Goal: Contribute content: Contribute content

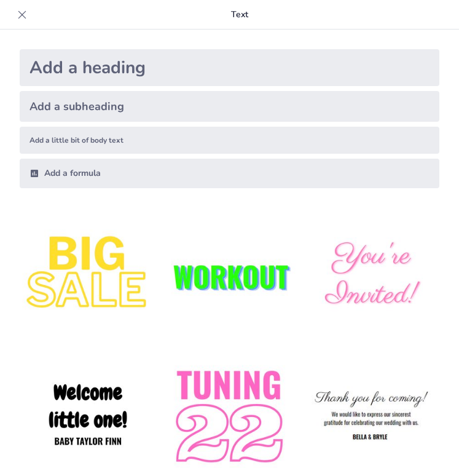
click at [23, 10] on icon at bounding box center [22, 15] width 12 height 12
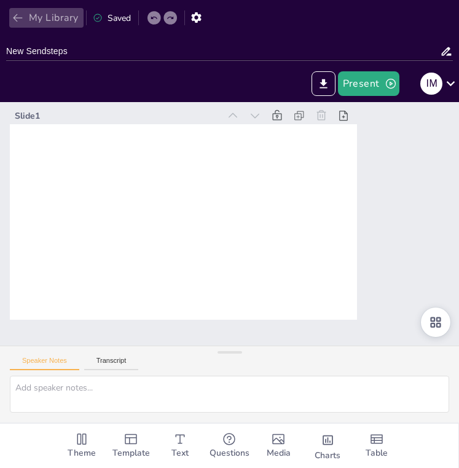
click at [19, 10] on button "My Library" at bounding box center [46, 18] width 74 height 20
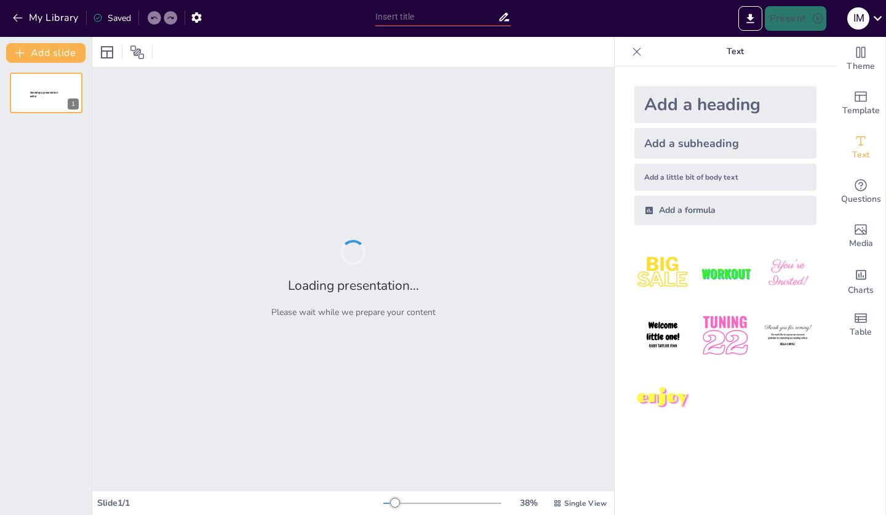
type input "Zonación de Ríos: Un Enfoque Ecológico Basado en el Concepto de Continuidad Flu…"
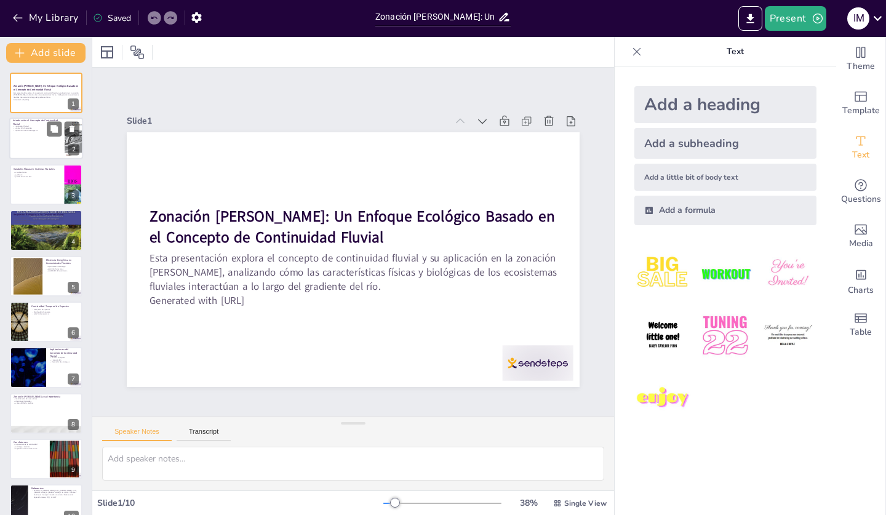
click at [54, 138] on div at bounding box center [46, 139] width 74 height 42
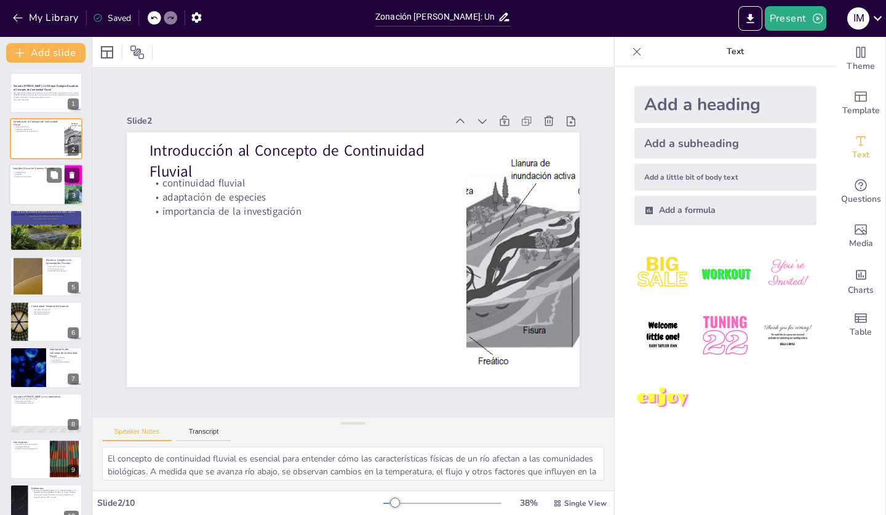
click at [42, 185] on div at bounding box center [46, 185] width 74 height 42
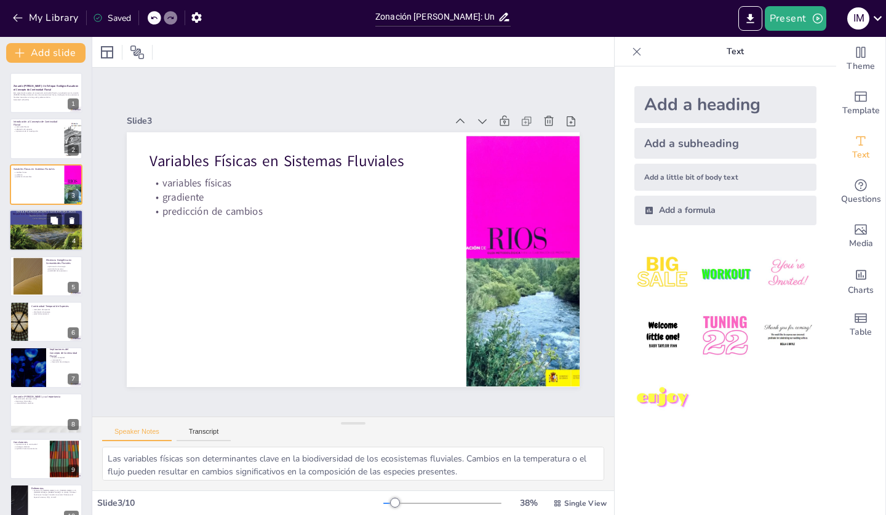
click at [36, 238] on div at bounding box center [46, 230] width 74 height 81
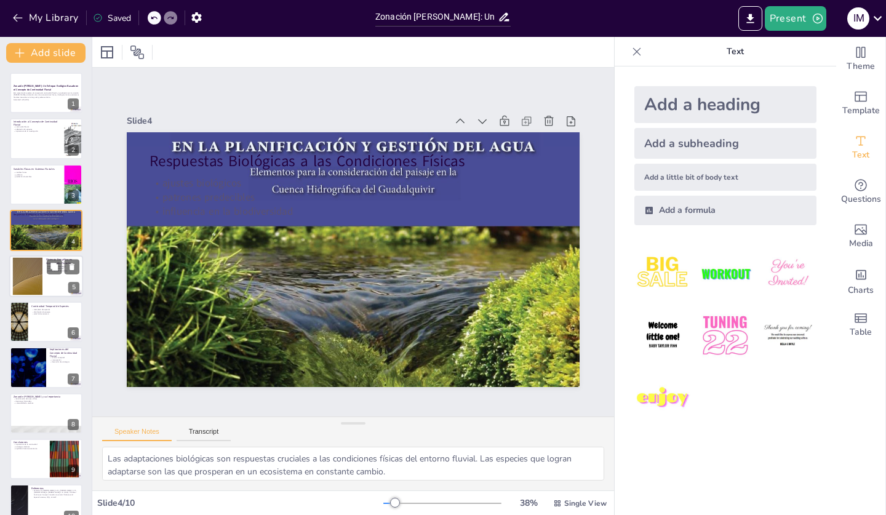
click at [41, 284] on div at bounding box center [27, 276] width 66 height 38
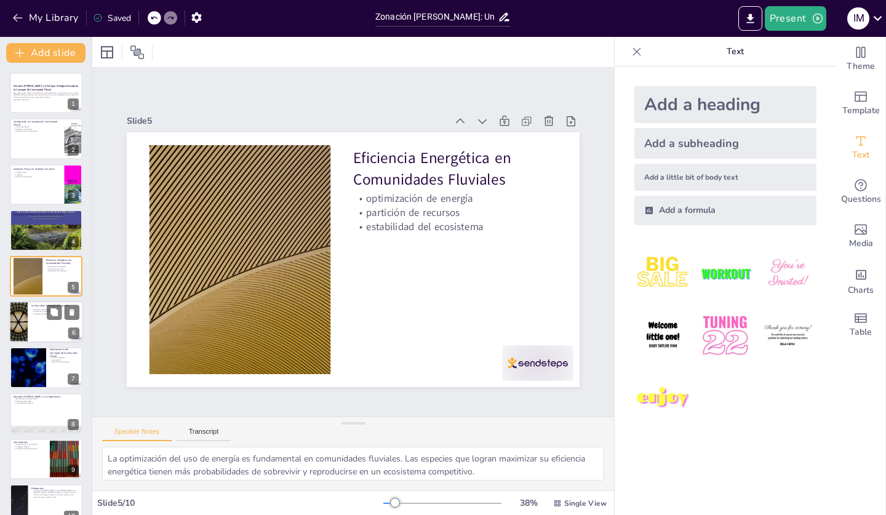
click at [43, 327] on div at bounding box center [46, 322] width 74 height 42
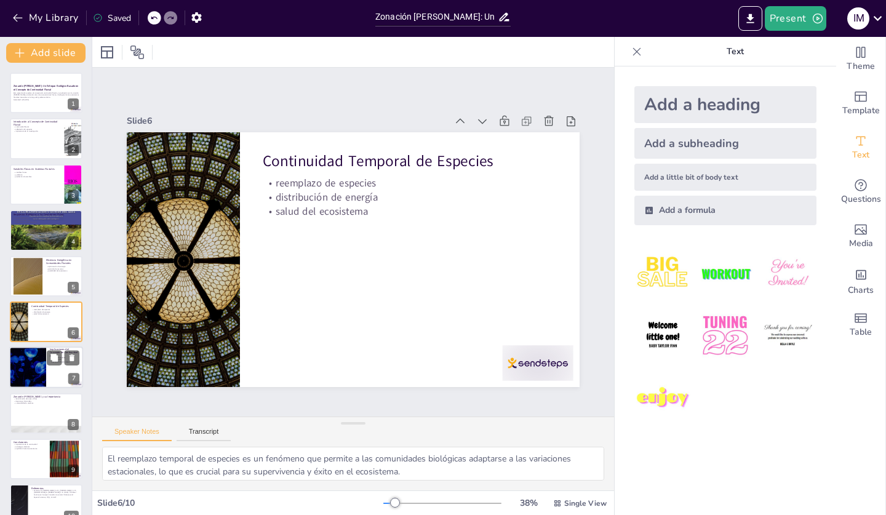
scroll to position [20, 0]
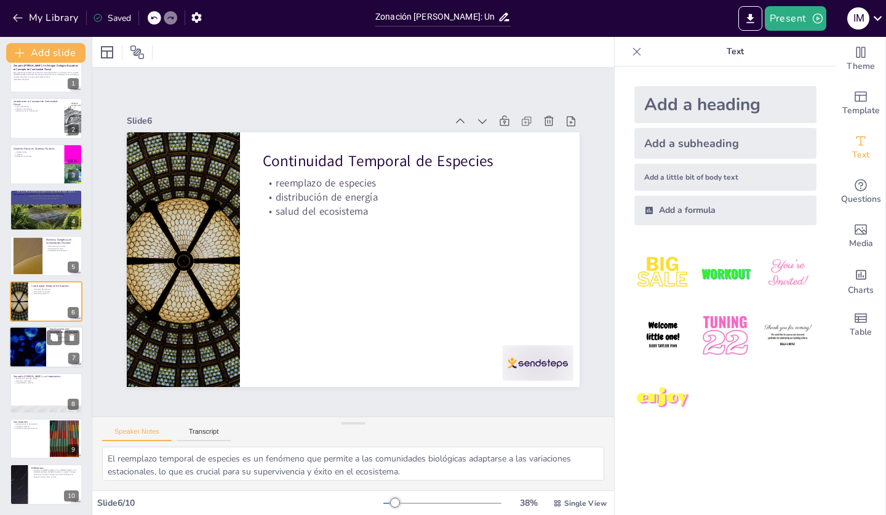
click at [41, 355] on div at bounding box center [28, 348] width 74 height 42
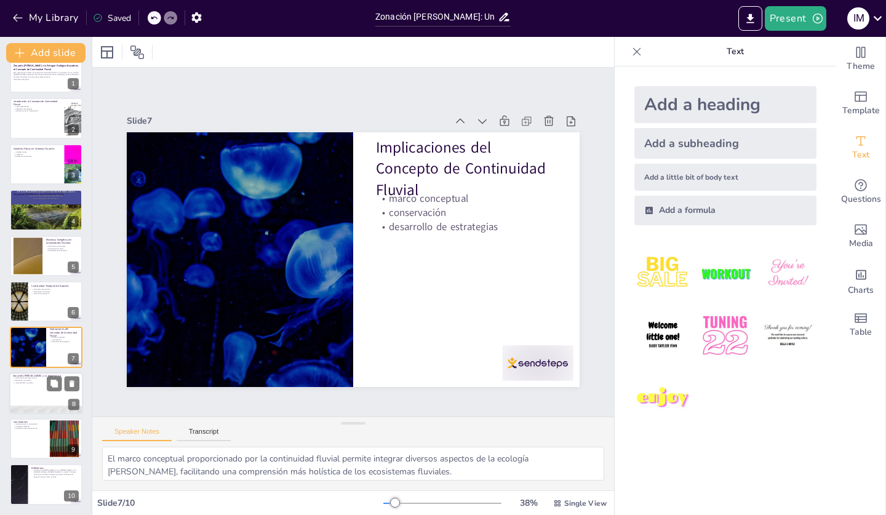
click at [34, 395] on div at bounding box center [46, 393] width 74 height 42
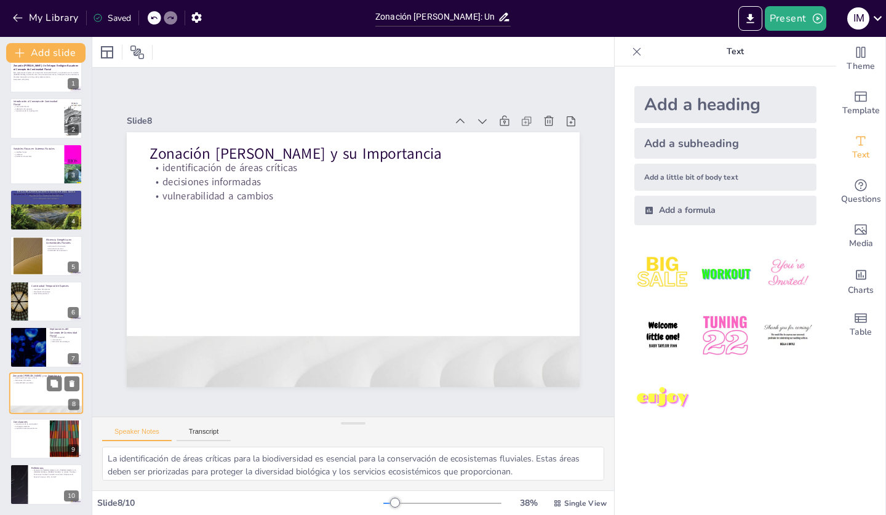
scroll to position [0, 0]
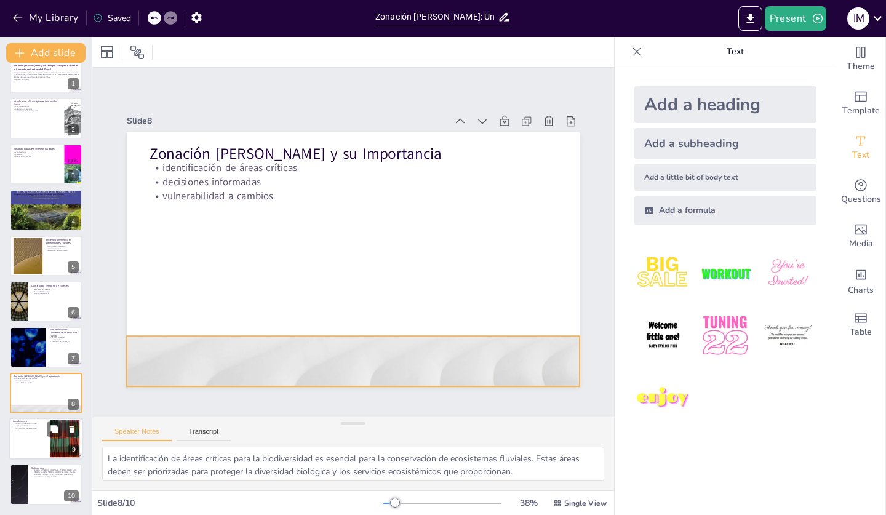
click at [38, 437] on div at bounding box center [46, 439] width 74 height 42
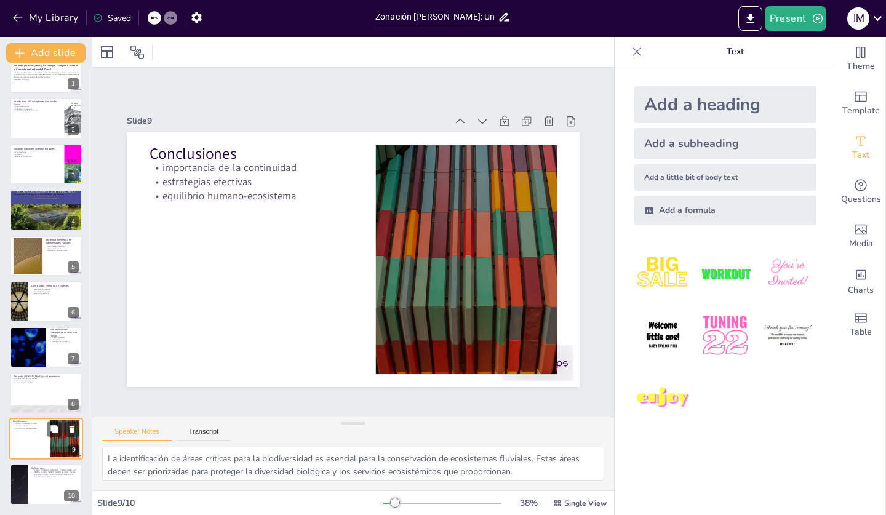
type textarea "La continuidad fluvial es fundamental para la conservación de ríos, ya que prop…"
click at [35, 493] on div at bounding box center [46, 485] width 74 height 42
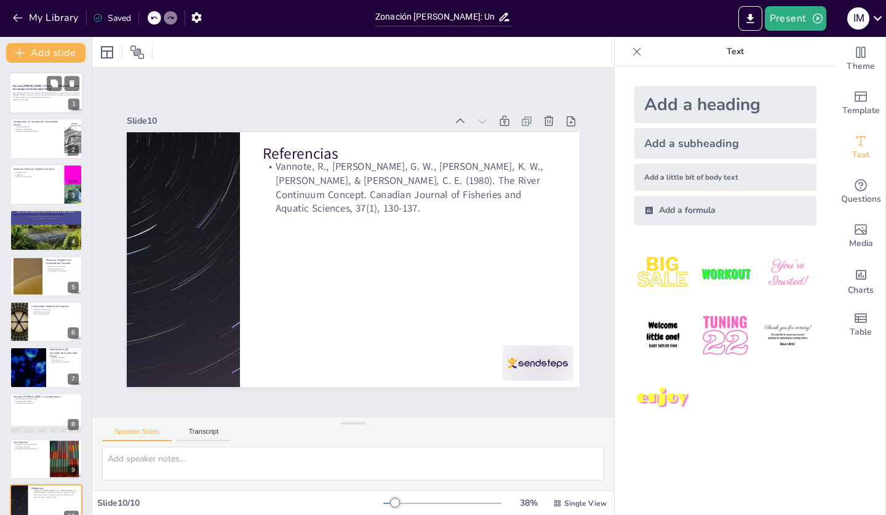
click at [55, 111] on div at bounding box center [46, 93] width 74 height 42
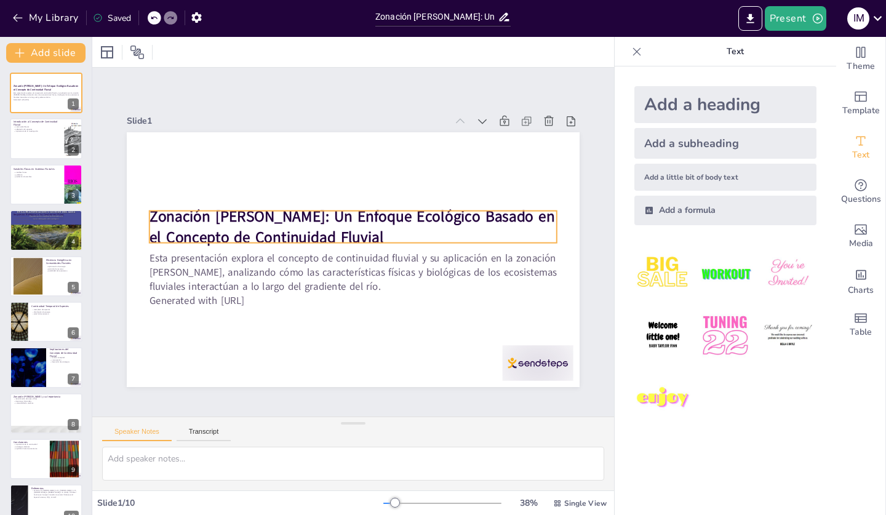
click at [728, 112] on div "Add a heading" at bounding box center [725, 104] width 182 height 37
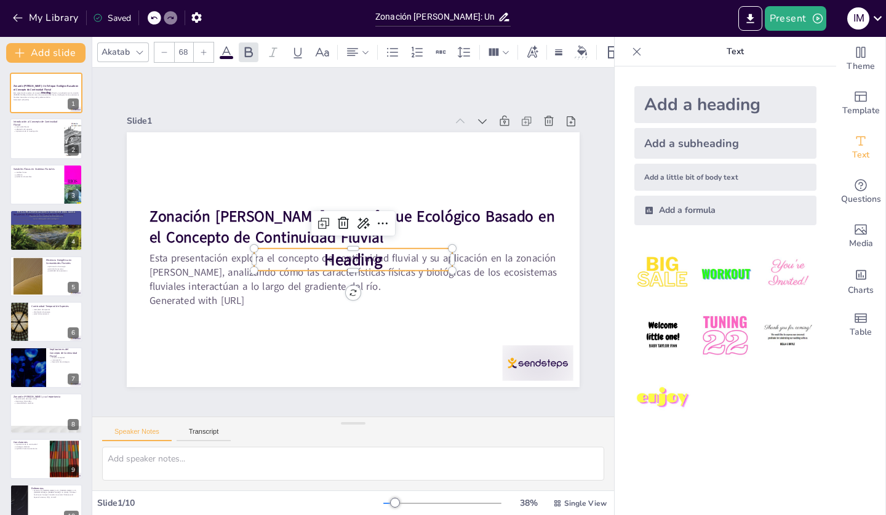
click at [410, 266] on p "Heading" at bounding box center [353, 259] width 198 height 22
click at [387, 259] on p "Heading" at bounding box center [353, 259] width 198 height 22
click at [376, 248] on div at bounding box center [353, 243] width 198 height 10
click at [367, 263] on span "Heading" at bounding box center [353, 259] width 58 height 22
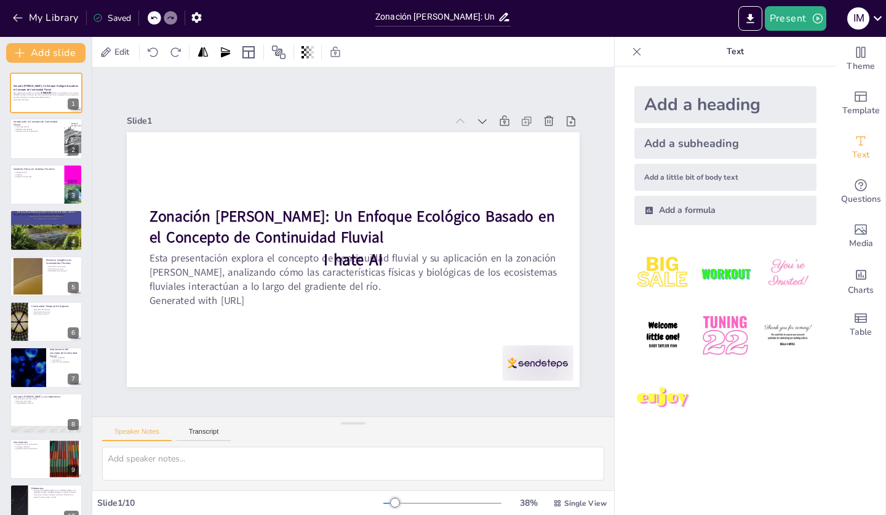
click at [400, 97] on div "Slide 1 Zonación de Ríos: Un Enfoque Ecológico Basado en el Concepto de Continu…" at bounding box center [353, 242] width 522 height 349
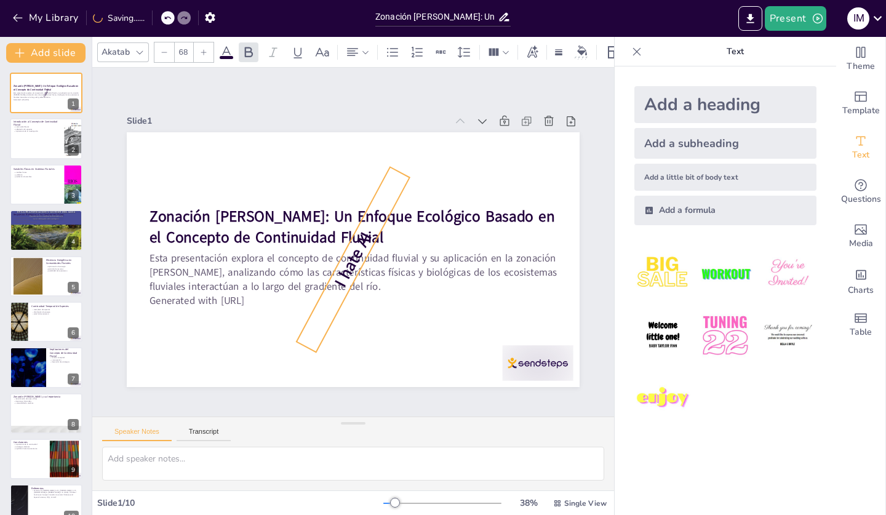
drag, startPoint x: 354, startPoint y: 296, endPoint x: 371, endPoint y: 295, distance: 17.3
click at [371, 295] on div "Zonación de Ríos: Un Enfoque Ecológico Basado en el Concepto de Continuidad Flu…" at bounding box center [353, 259] width 453 height 255
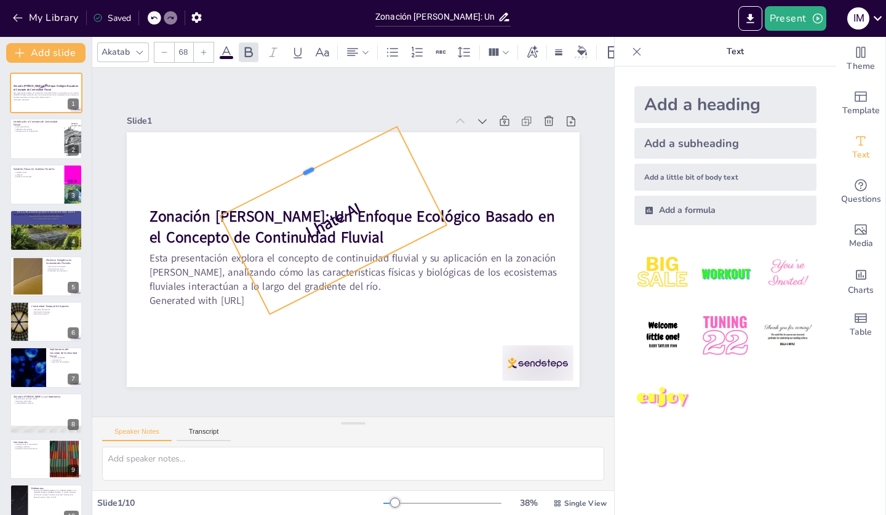
drag, startPoint x: 348, startPoint y: 248, endPoint x: 308, endPoint y: 170, distance: 87.7
click at [308, 170] on div at bounding box center [306, 166] width 181 height 98
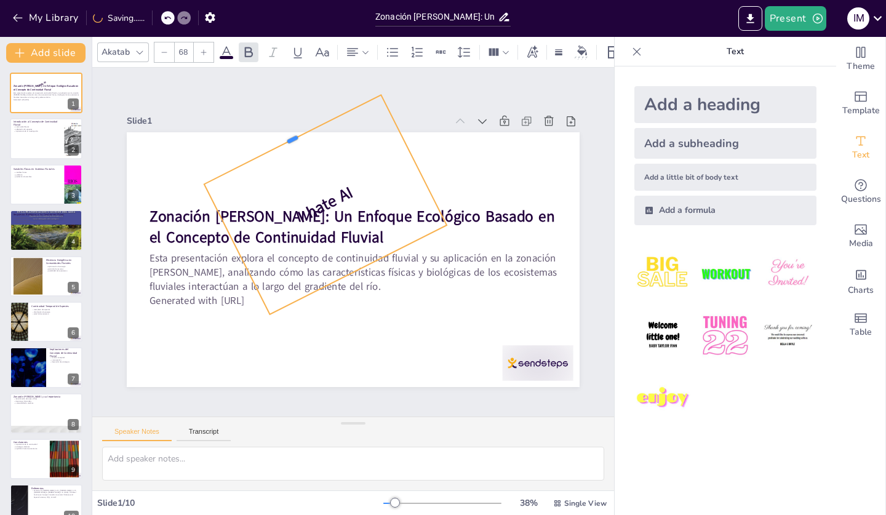
drag, startPoint x: 308, startPoint y: 170, endPoint x: 290, endPoint y: 140, distance: 34.8
click at [290, 140] on div at bounding box center [290, 135] width 181 height 98
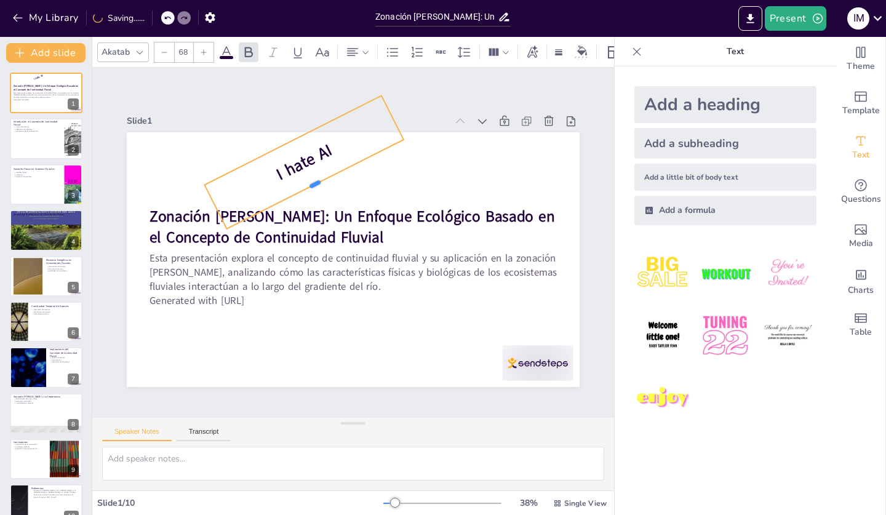
drag, startPoint x: 359, startPoint y: 270, endPoint x: 318, endPoint y: 183, distance: 95.7
click at [318, 183] on div at bounding box center [316, 188] width 181 height 98
click at [385, 105] on div "Slide 1 Zonación de Ríos: Un Enfoque Ecológico Basado en el Concepto de Continu…" at bounding box center [353, 242] width 453 height 289
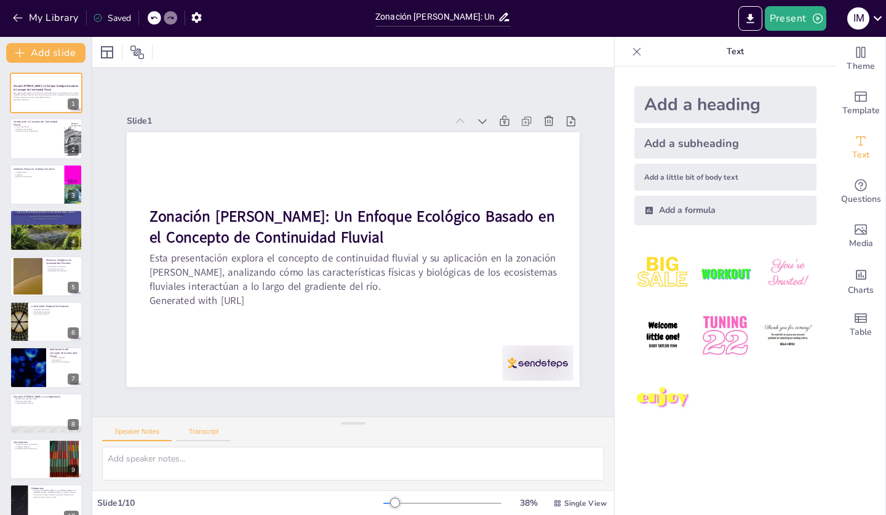
click at [217, 430] on button "Transcript" at bounding box center [204, 434] width 55 height 14
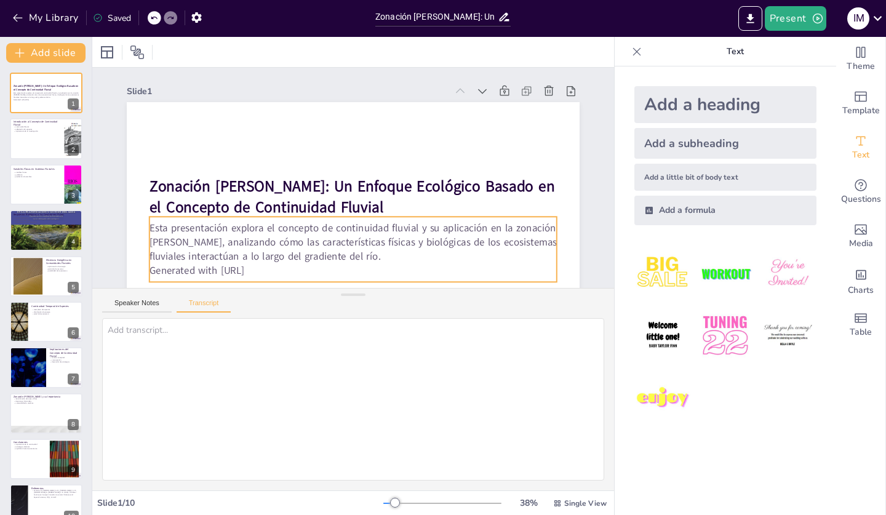
drag, startPoint x: 359, startPoint y: 422, endPoint x: 376, endPoint y: 293, distance: 130.3
click at [376, 293] on div "Speaker Notes Transcript" at bounding box center [353, 389] width 522 height 202
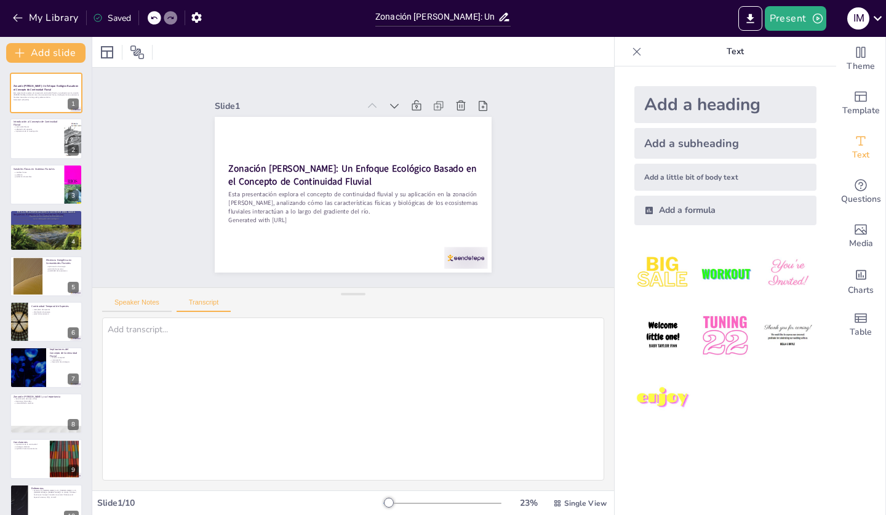
click at [145, 298] on button "Speaker Notes" at bounding box center [136, 305] width 69 height 14
click at [40, 136] on div at bounding box center [46, 139] width 74 height 42
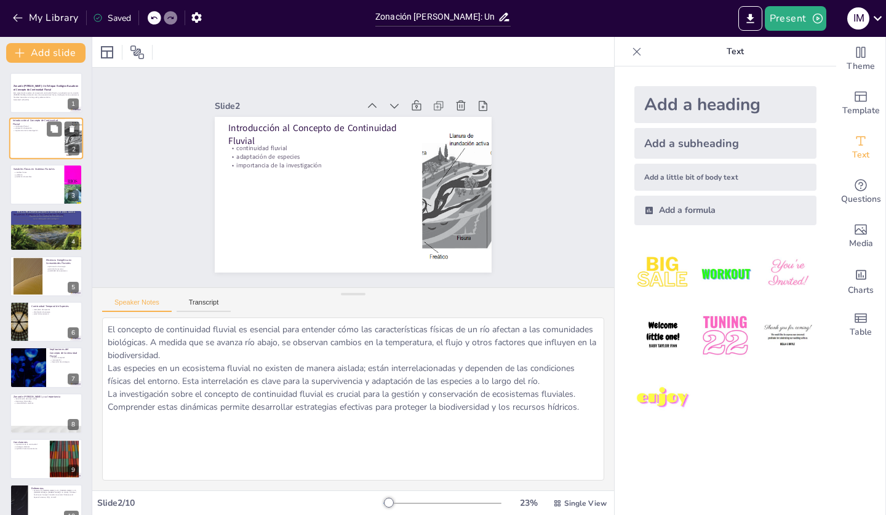
type textarea "El concepto de continuidad fluvial es esencial para entender cómo las caracterí…"
click at [223, 301] on button "Transcript" at bounding box center [204, 305] width 55 height 14
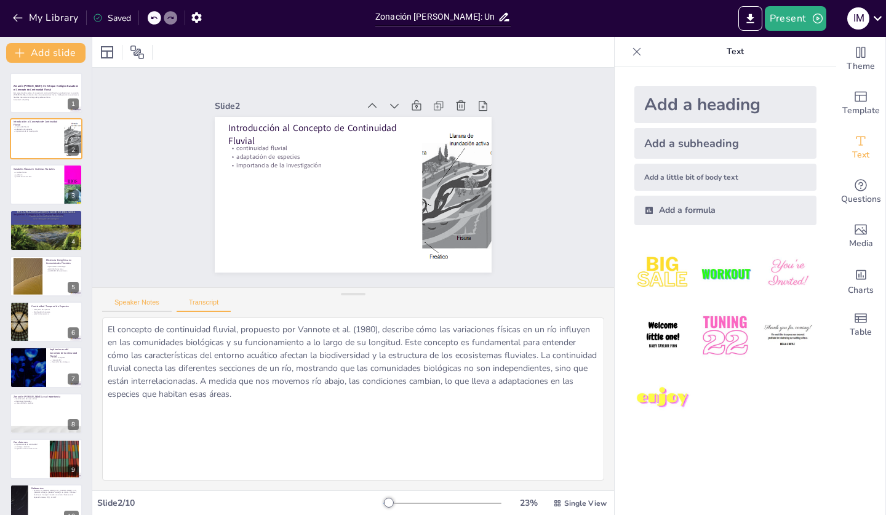
click at [153, 304] on button "Speaker Notes" at bounding box center [136, 305] width 69 height 14
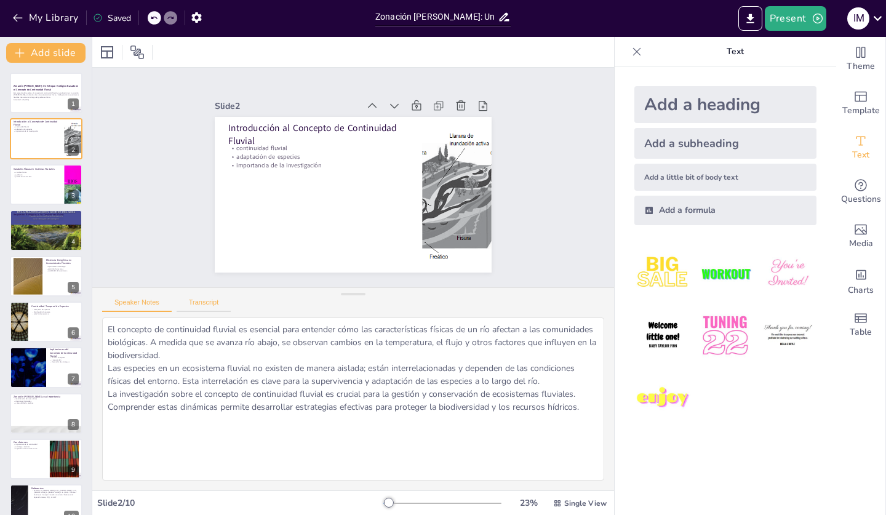
click at [208, 301] on button "Transcript" at bounding box center [204, 305] width 55 height 14
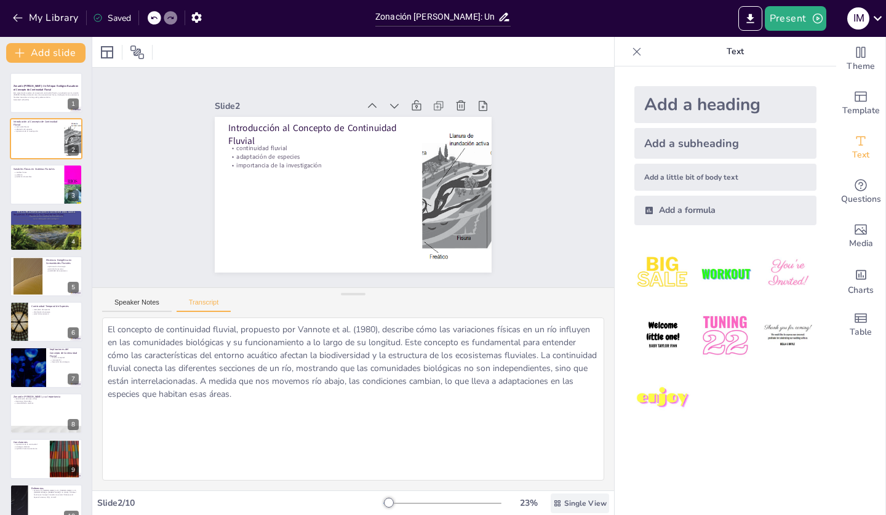
click at [571, 503] on span "Single View" at bounding box center [585, 503] width 42 height 10
click at [581, 479] on span "List View" at bounding box center [571, 476] width 65 height 12
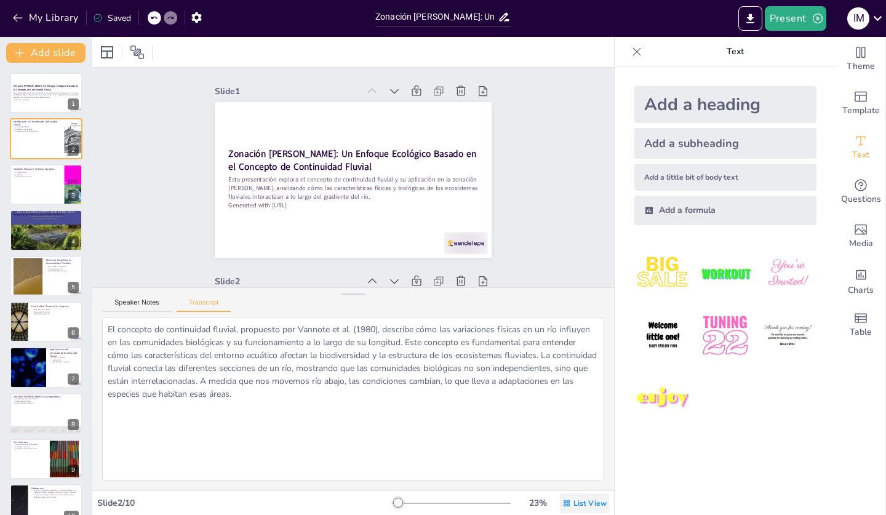
click at [572, 506] on div "List View" at bounding box center [584, 503] width 49 height 20
click at [581, 458] on div "Single View" at bounding box center [575, 451] width 66 height 25
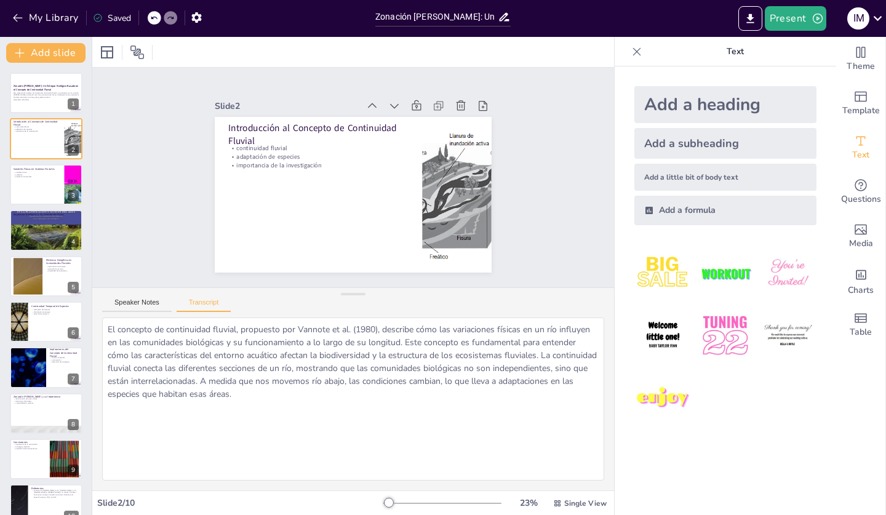
click at [634, 54] on icon at bounding box center [637, 51] width 8 height 8
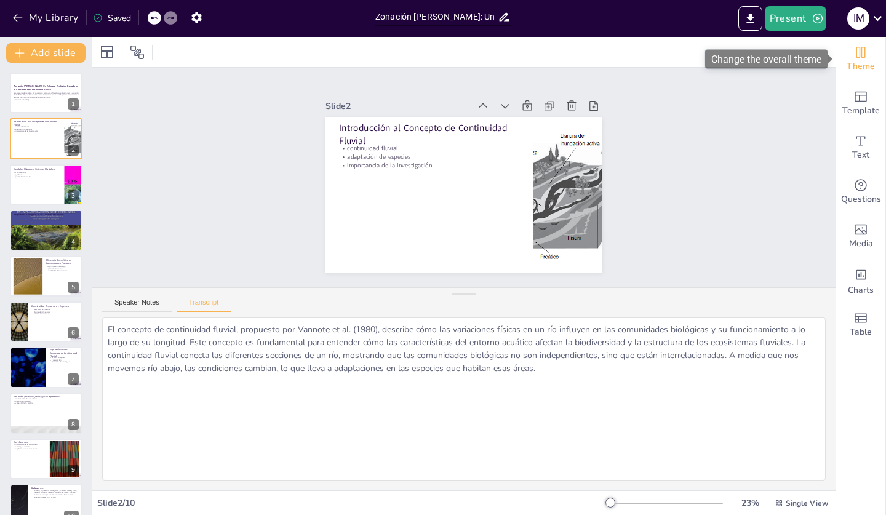
click at [871, 64] on span "Theme" at bounding box center [860, 67] width 28 height 14
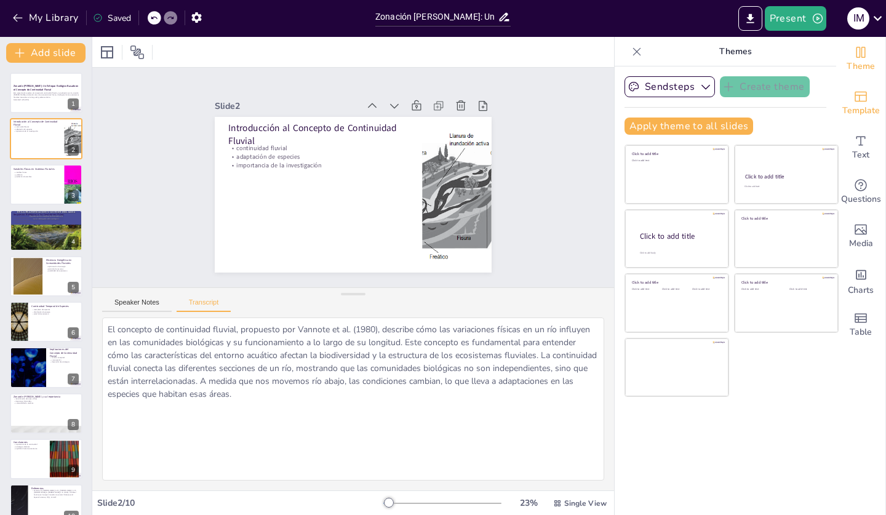
click at [858, 97] on icon "Add ready made slides" at bounding box center [860, 96] width 15 height 15
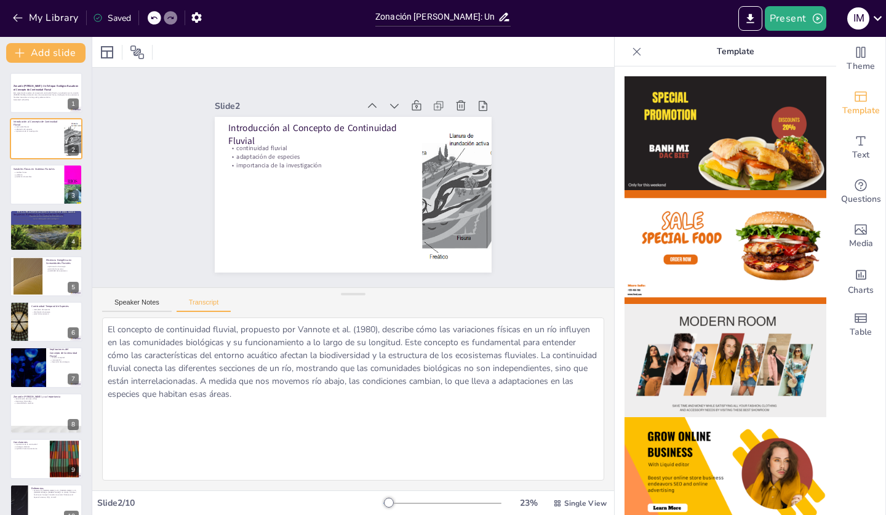
click at [637, 49] on icon at bounding box center [636, 52] width 12 height 12
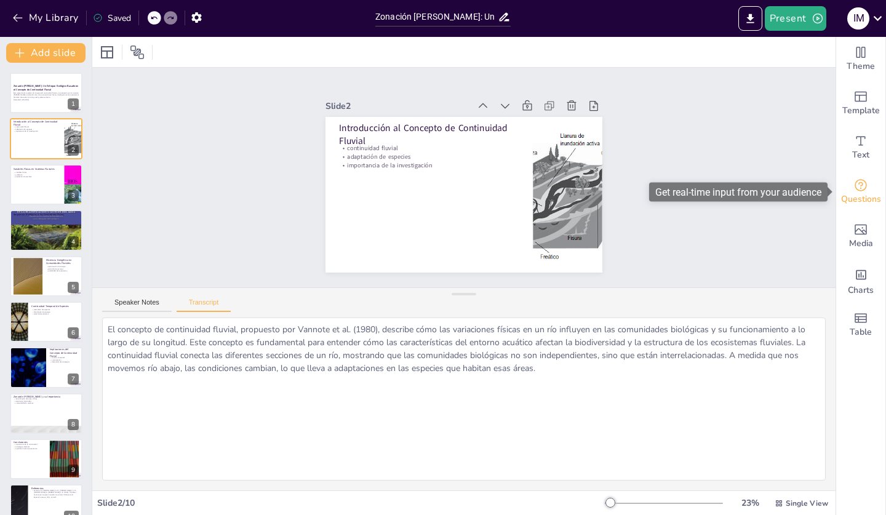
click at [863, 184] on icon "Get real-time input from your audience" at bounding box center [860, 185] width 15 height 15
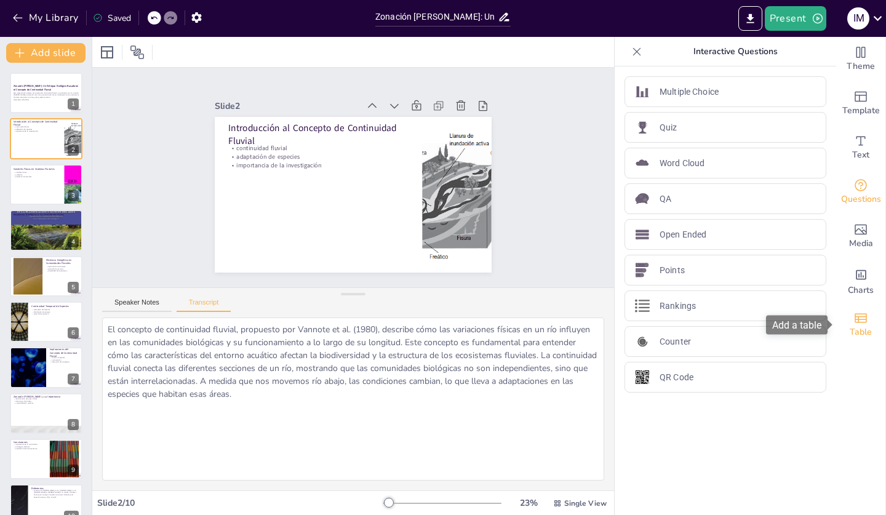
click at [862, 332] on span "Table" at bounding box center [860, 332] width 22 height 14
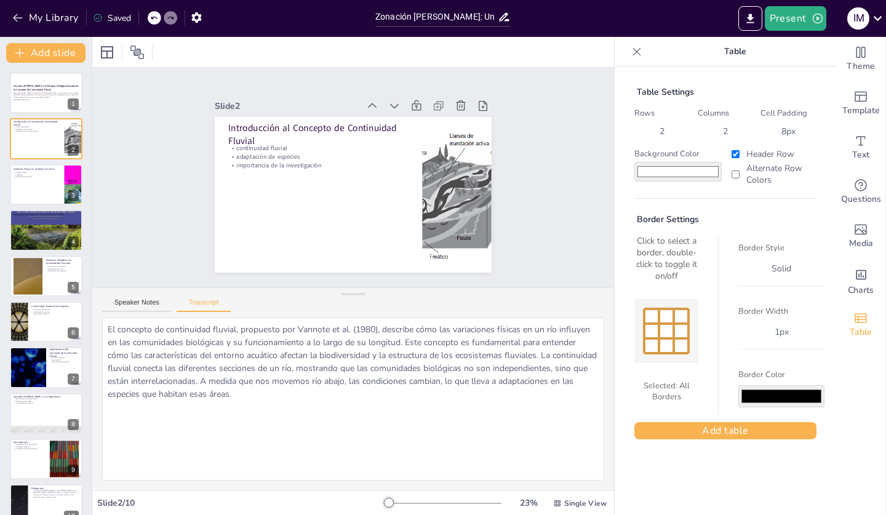
click at [636, 52] on icon at bounding box center [637, 51] width 8 height 8
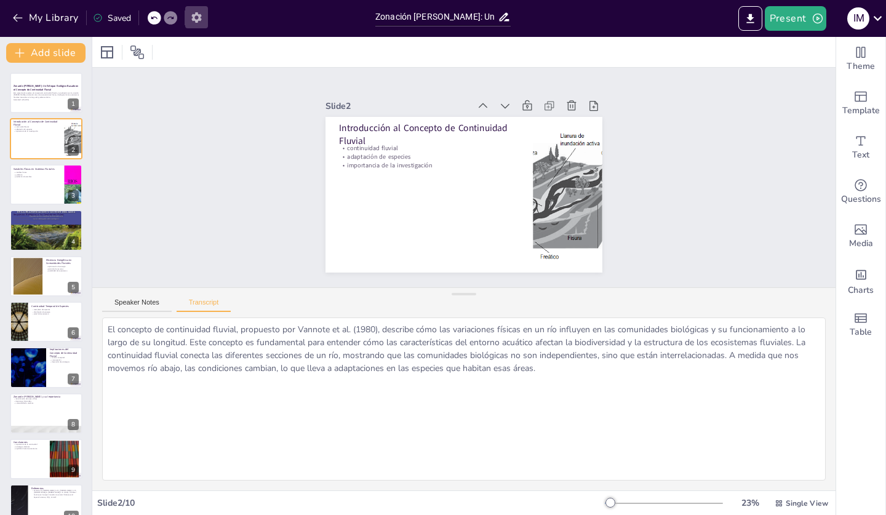
click at [197, 14] on icon "button" at bounding box center [196, 17] width 10 height 10
click at [756, 25] on button "Export to PowerPoint" at bounding box center [750, 18] width 24 height 25
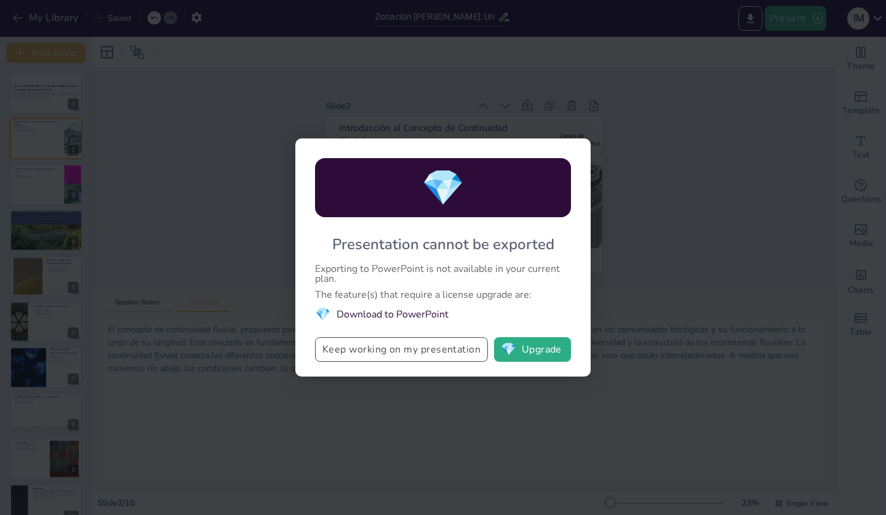
click at [469, 352] on button "Keep working on my presentation" at bounding box center [401, 349] width 173 height 25
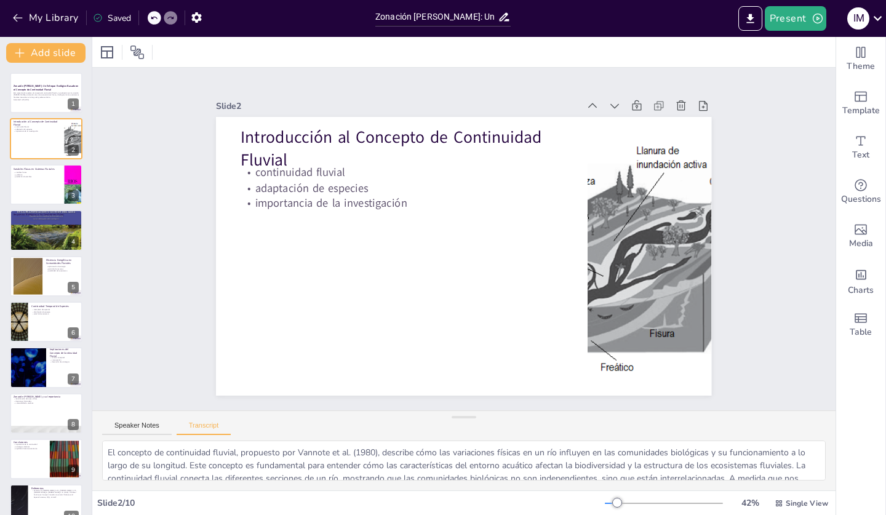
drag, startPoint x: 456, startPoint y: 295, endPoint x: 458, endPoint y: 418, distance: 123.0
click at [458, 418] on div at bounding box center [463, 417] width 25 height 12
click at [42, 85] on strong "Zonación de Ríos: Un Enfoque Ecológico Basado en el Concepto de Continuidad Flu…" at bounding box center [46, 87] width 66 height 7
